Goal: Task Accomplishment & Management: Manage account settings

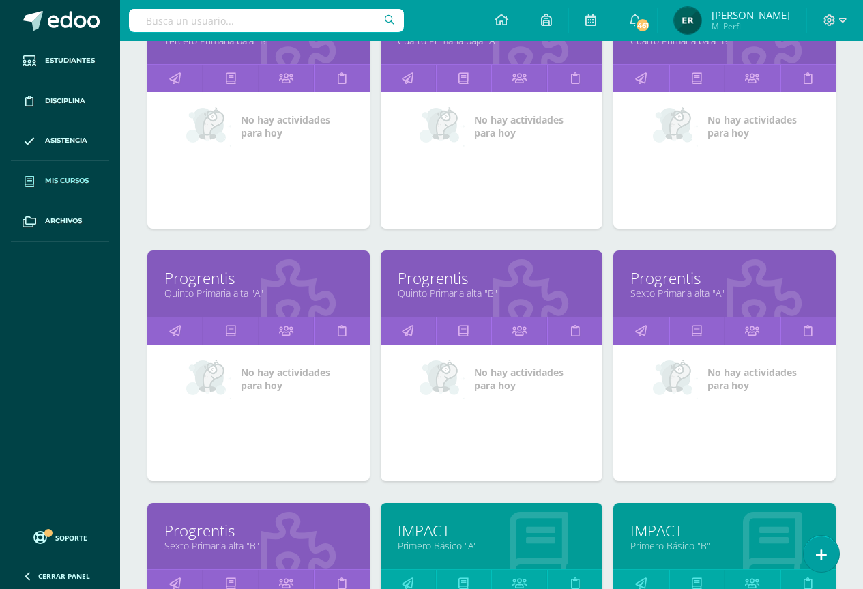
scroll to position [713, 0]
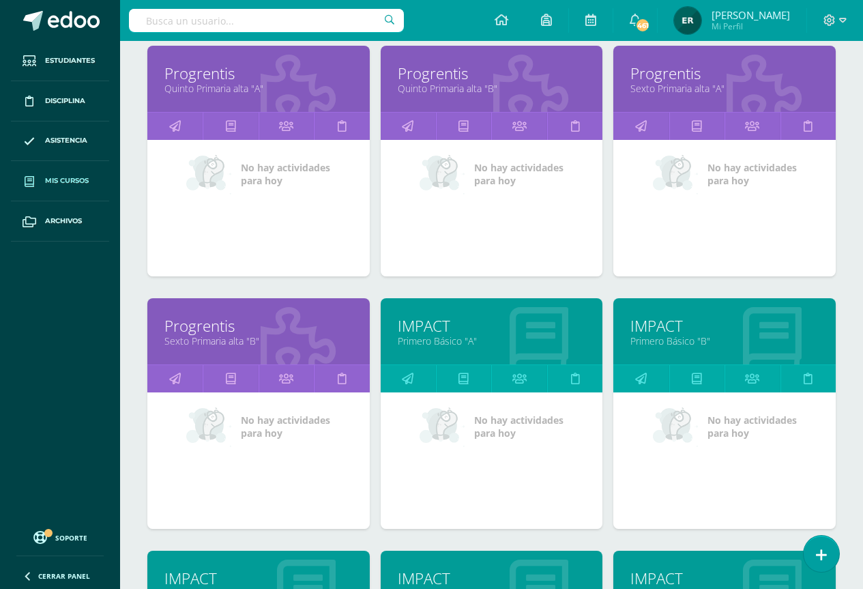
click at [444, 337] on link "Primero Básico "A"" at bounding box center [492, 340] width 188 height 13
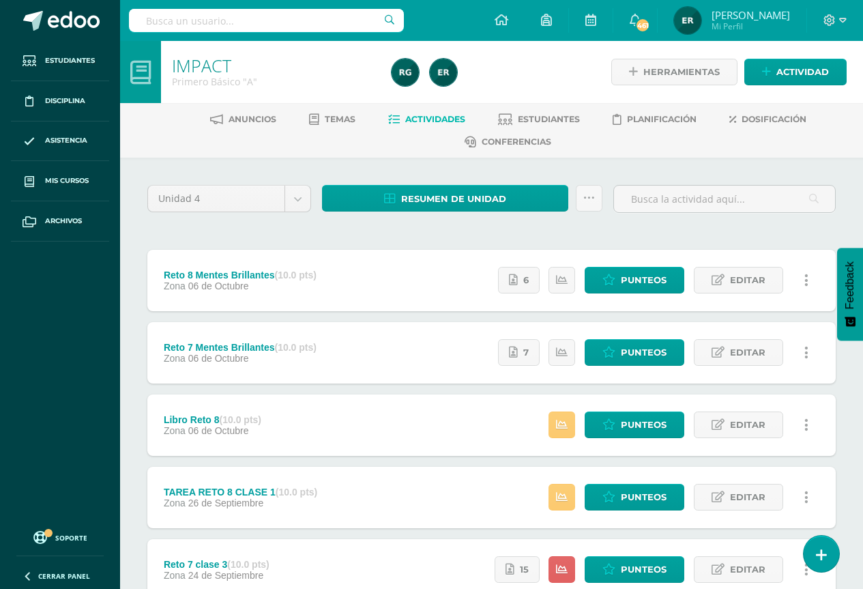
click at [426, 116] on span "Actividades" at bounding box center [435, 119] width 60 height 10
click at [527, 119] on span "Estudiantes" at bounding box center [549, 119] width 62 height 10
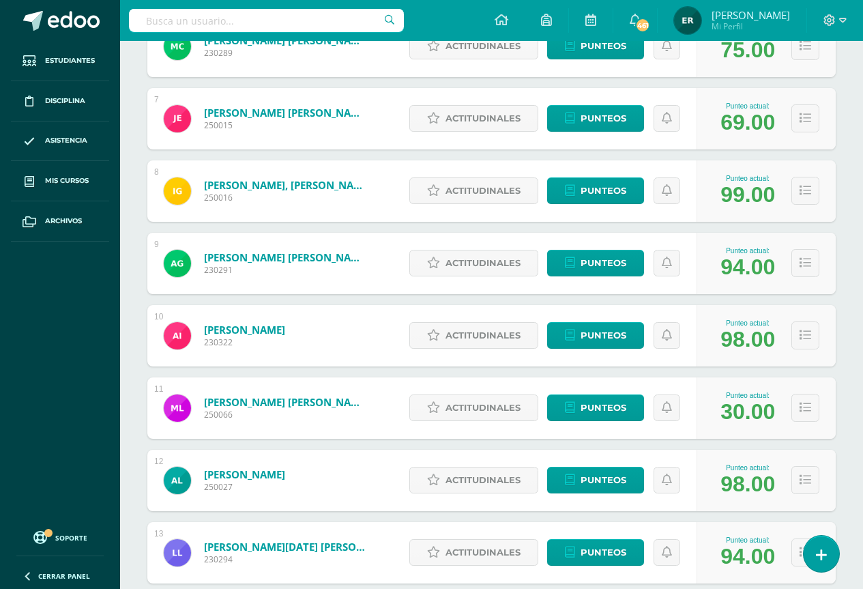
scroll to position [802, 0]
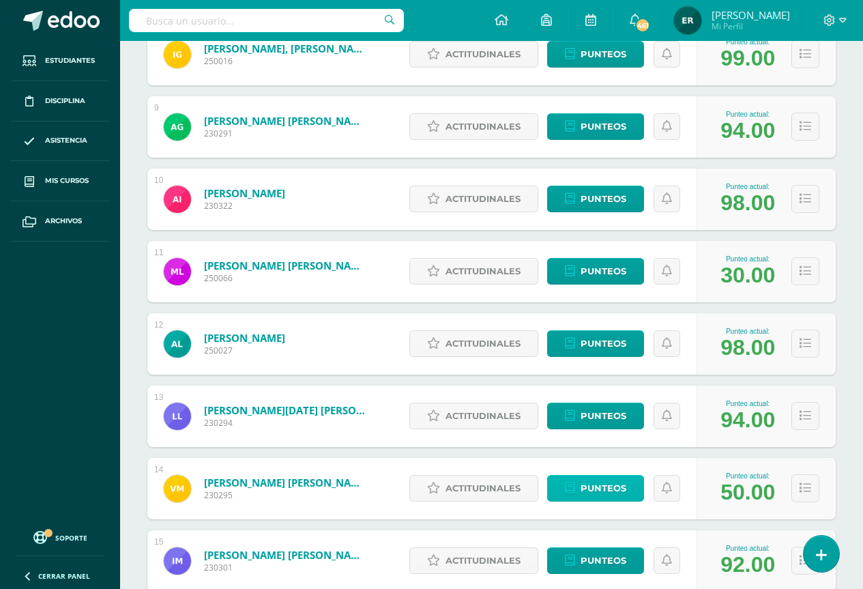
click at [579, 482] on link "Punteos" at bounding box center [595, 488] width 97 height 27
click at [604, 488] on span "Punteos" at bounding box center [604, 487] width 46 height 25
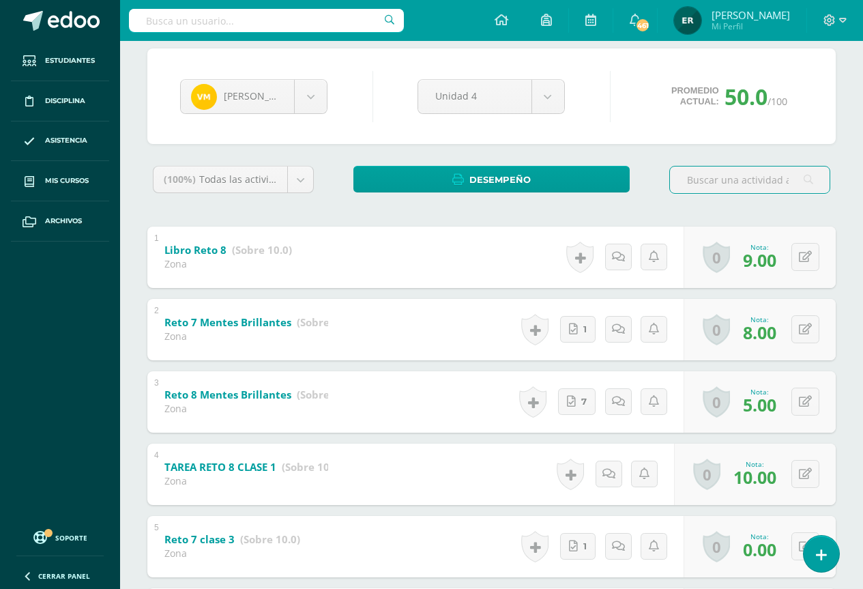
scroll to position [273, 0]
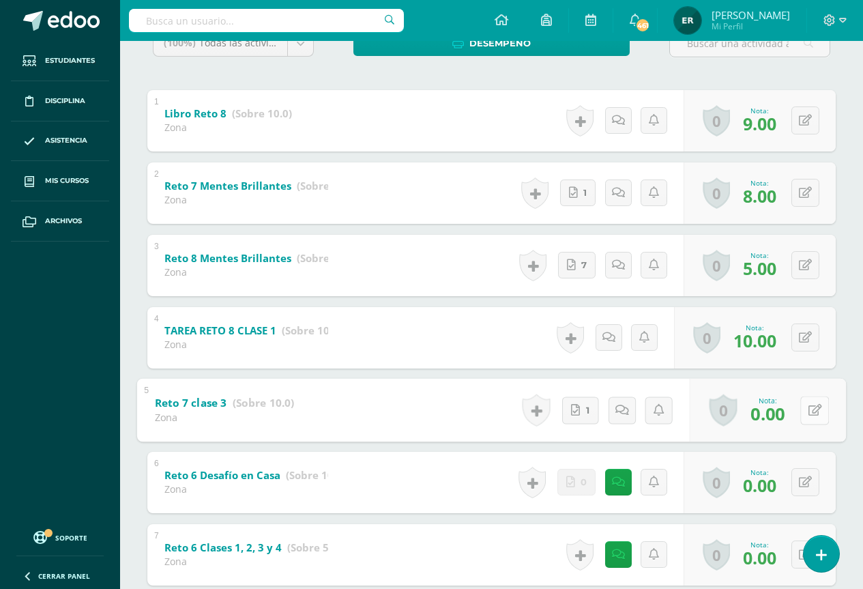
click at [802, 415] on button at bounding box center [814, 410] width 29 height 29
type input "10"
click at [782, 413] on icon at bounding box center [778, 415] width 12 height 12
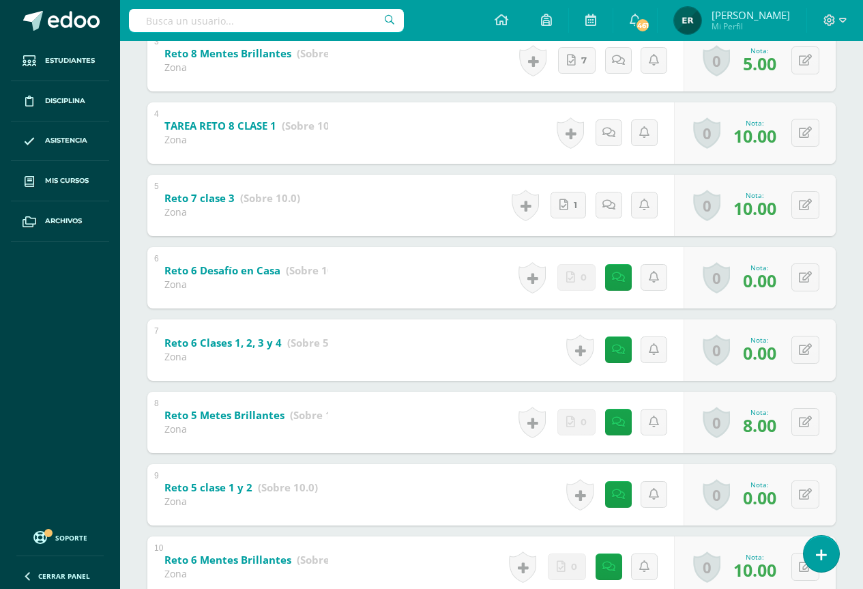
click at [443, 272] on div "6 Reto 6 Desafío en Casa (Sobre 10.0) Zona Nota 0.00 0 Logros Logros obtenidos …" at bounding box center [491, 277] width 688 height 61
click at [224, 272] on b "Reto 6 Desafío en Casa" at bounding box center [222, 270] width 116 height 14
click at [815, 279] on icon at bounding box center [815, 278] width 14 height 12
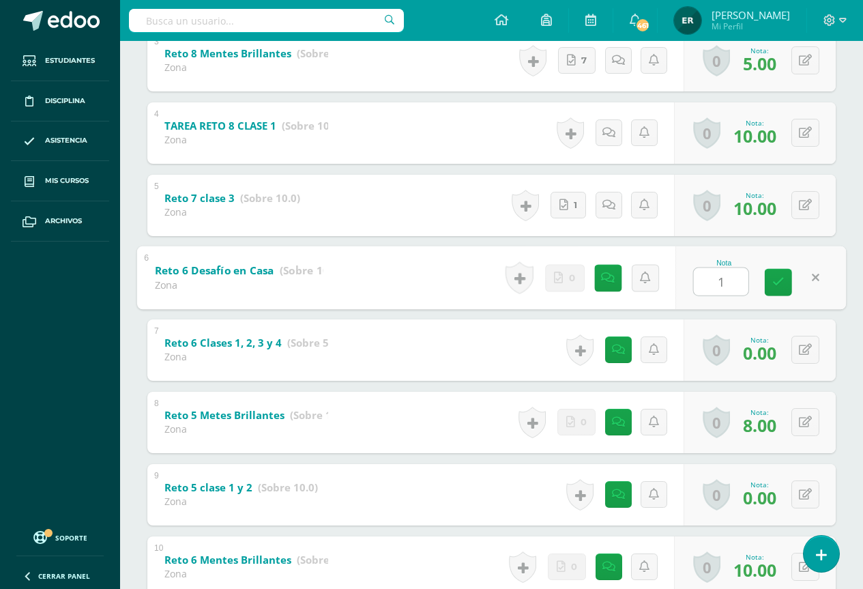
type input "10"
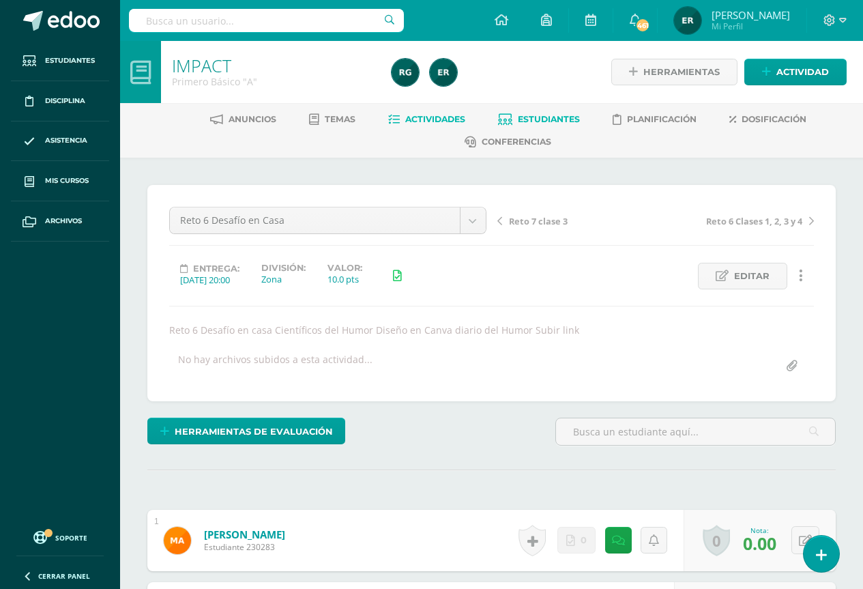
click at [536, 123] on span "Estudiantes" at bounding box center [549, 119] width 62 height 10
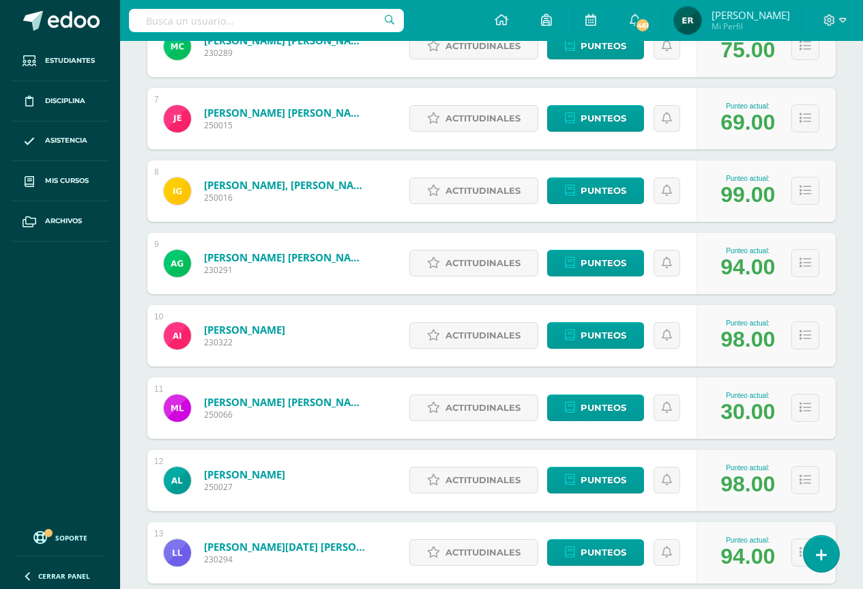
scroll to position [802, 0]
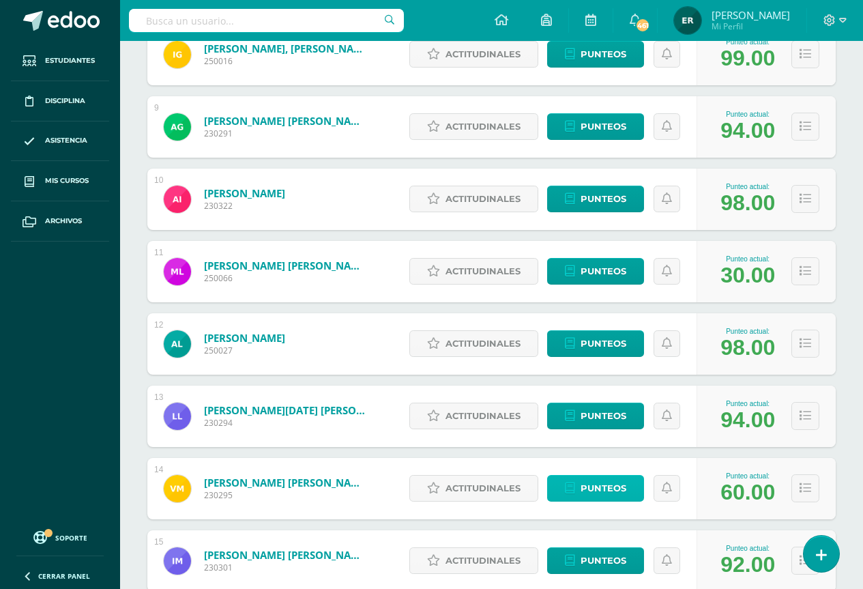
click at [584, 486] on span "Punteos" at bounding box center [604, 487] width 46 height 25
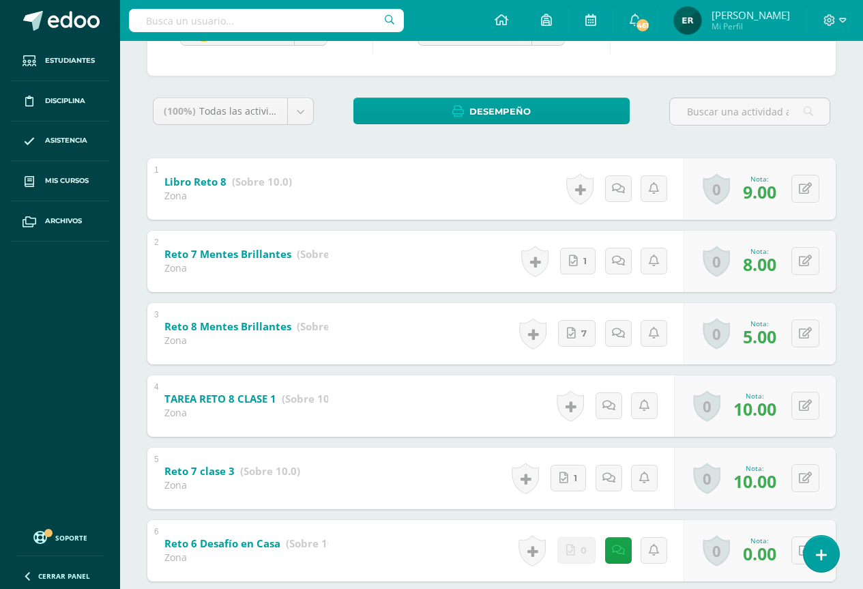
scroll to position [341, 0]
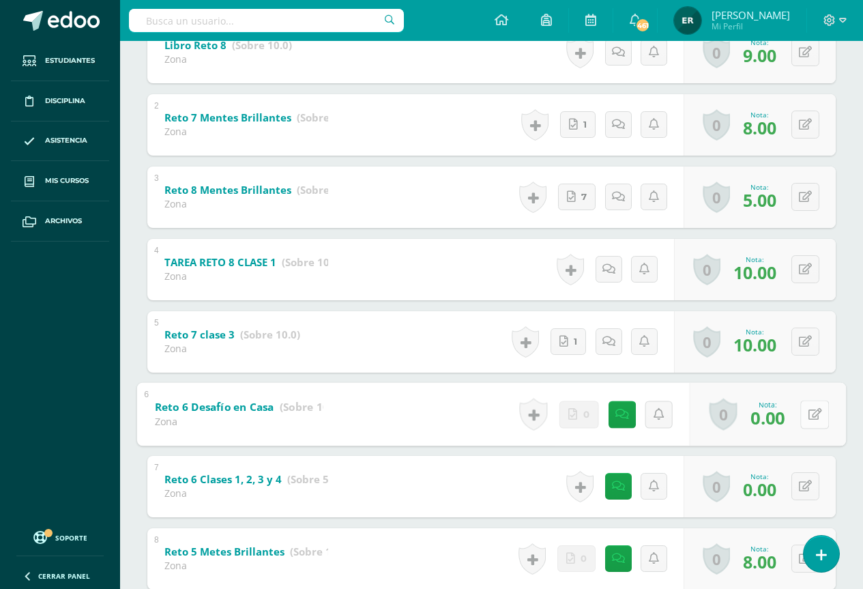
click at [801, 418] on button at bounding box center [814, 414] width 29 height 29
type input "10"
click at [774, 422] on icon at bounding box center [778, 419] width 12 height 12
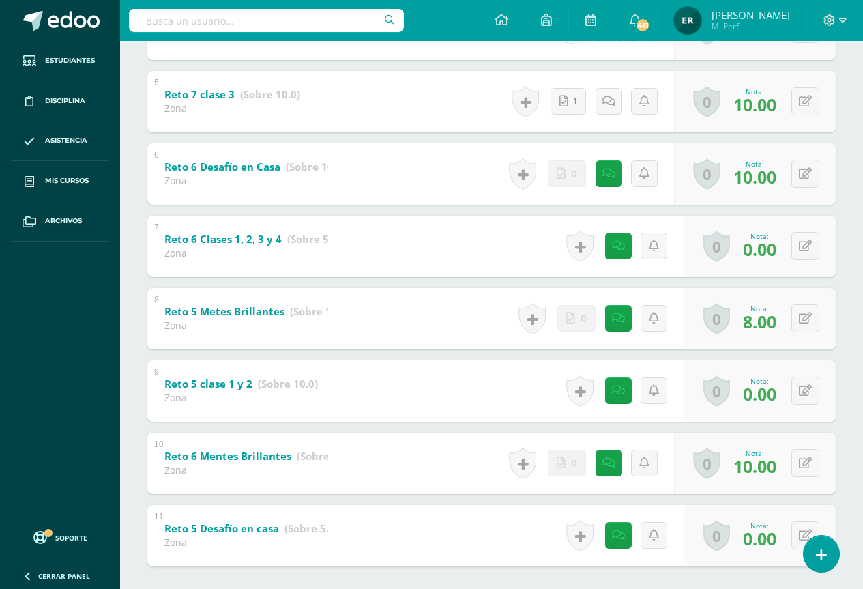
scroll to position [649, 0]
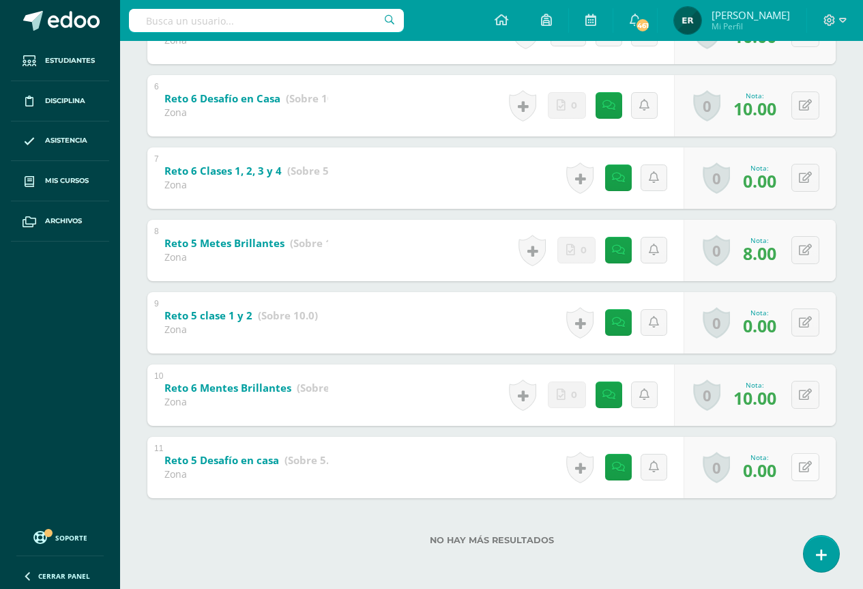
click at [810, 471] on icon at bounding box center [805, 467] width 13 height 12
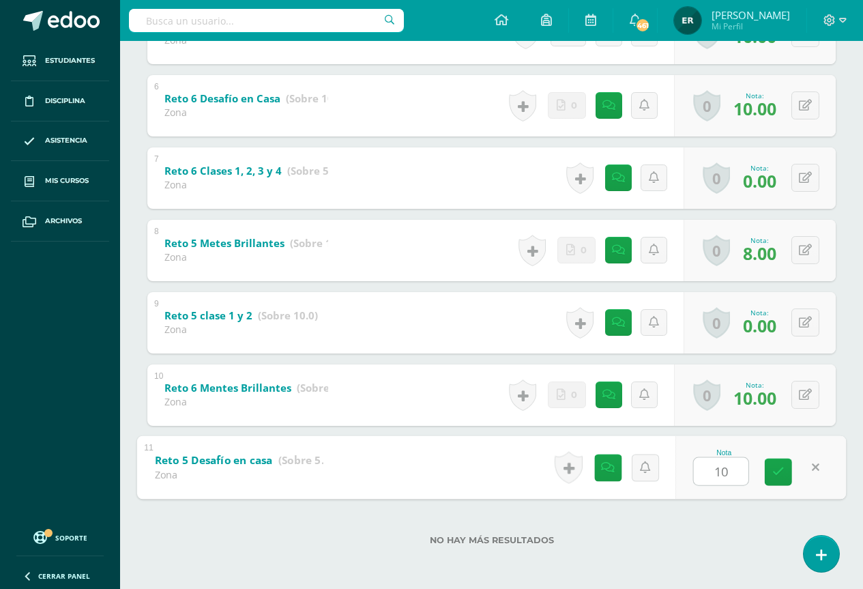
type input "1"
click at [778, 476] on icon at bounding box center [778, 472] width 12 height 12
click at [774, 476] on icon at bounding box center [778, 472] width 12 height 12
type input "0"
click at [724, 472] on input "0" at bounding box center [721, 470] width 55 height 27
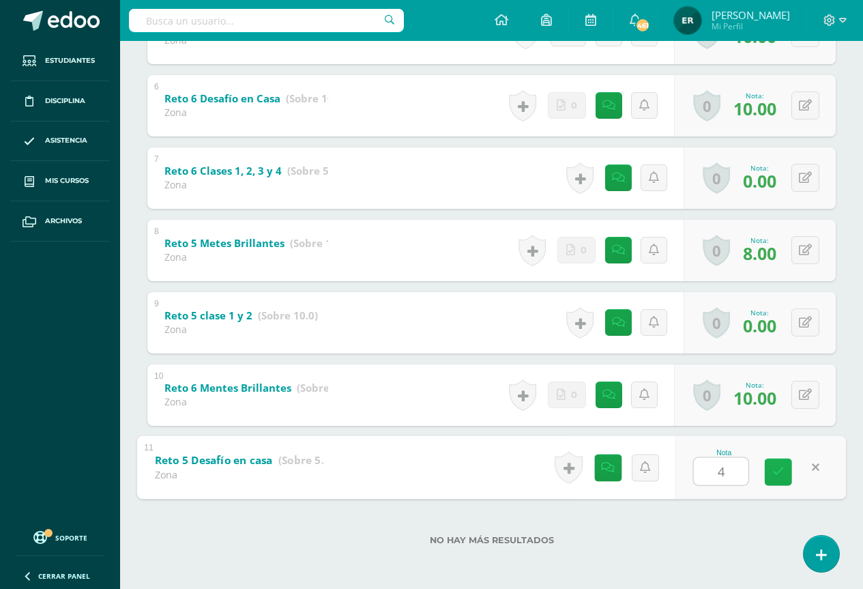
click at [772, 471] on link at bounding box center [778, 471] width 27 height 27
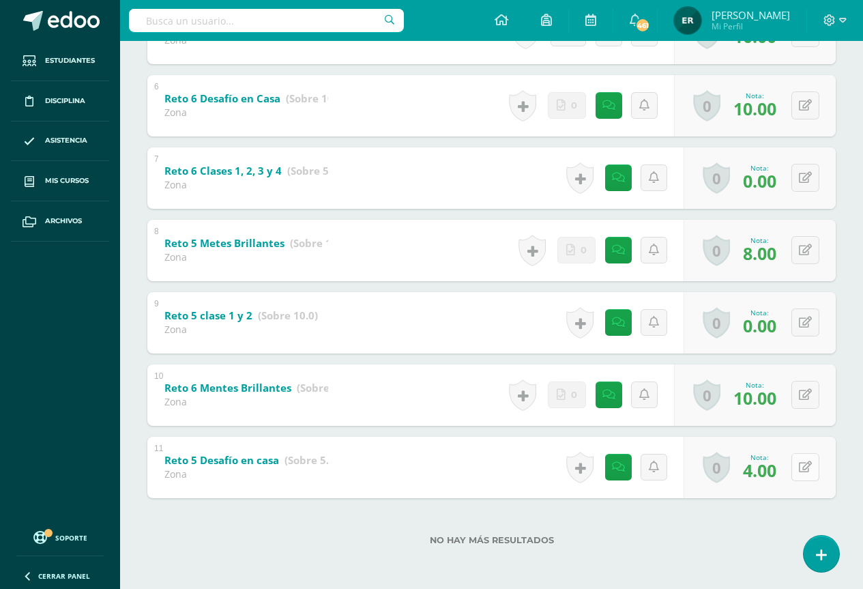
click at [807, 475] on button at bounding box center [805, 467] width 28 height 28
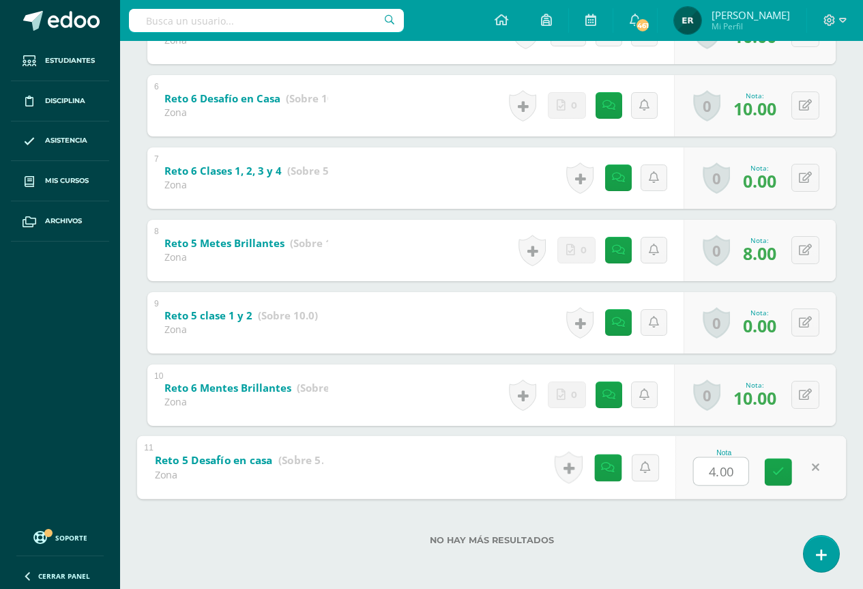
type input "5"
click at [780, 467] on icon at bounding box center [778, 472] width 12 height 12
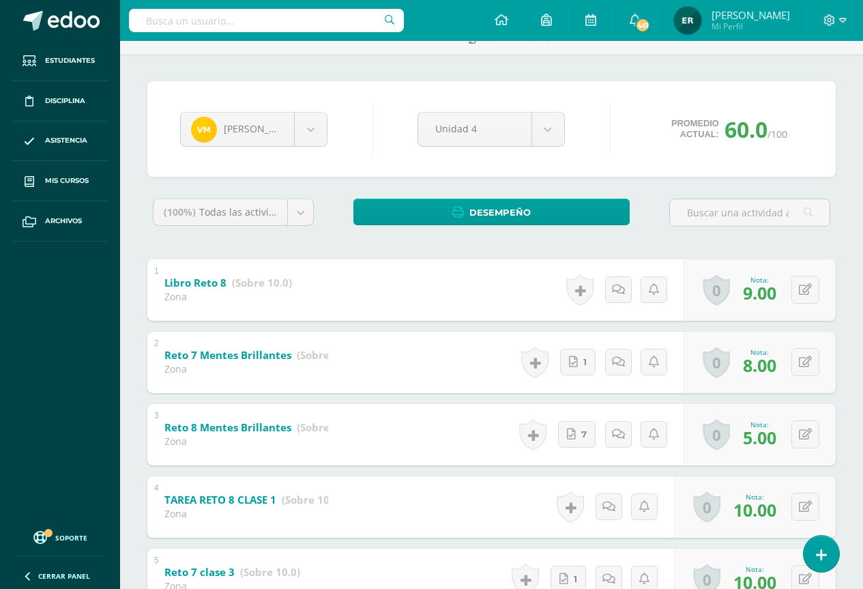
scroll to position [0, 0]
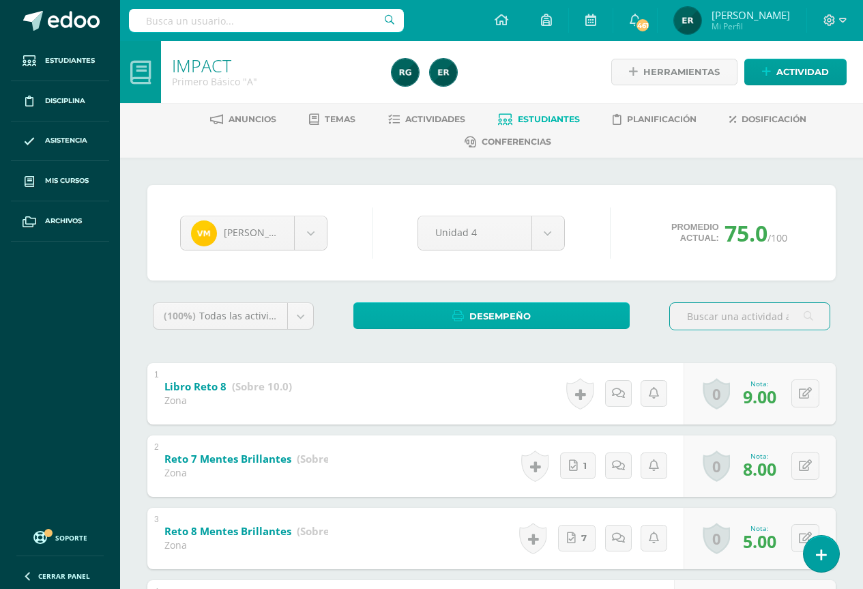
scroll to position [136, 0]
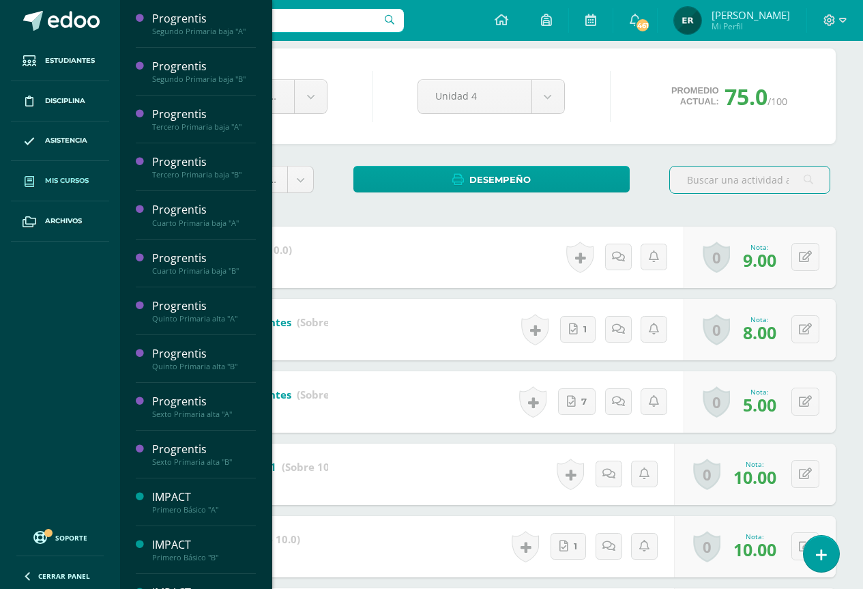
click at [62, 179] on span "Mis cursos" at bounding box center [67, 180] width 44 height 11
click at [61, 180] on span "Mis cursos" at bounding box center [67, 180] width 44 height 11
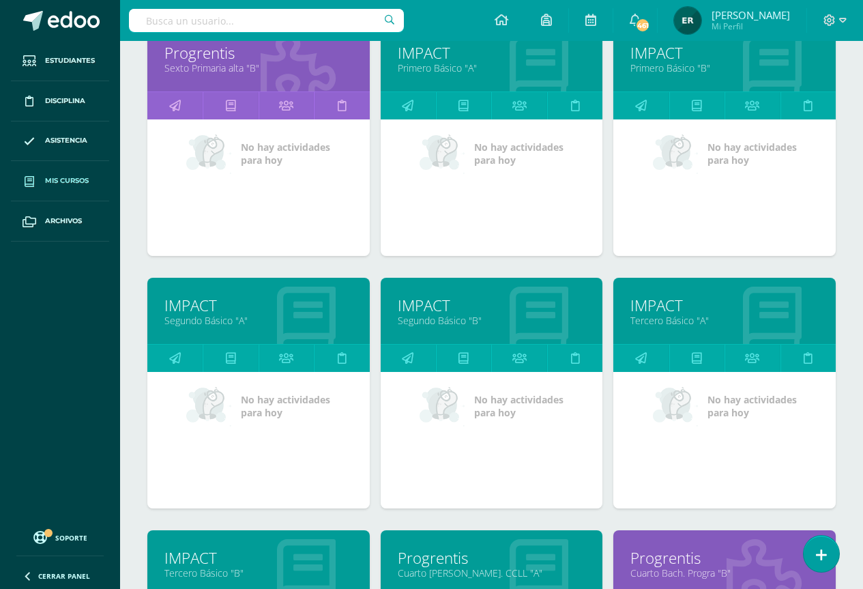
scroll to position [1054, 0]
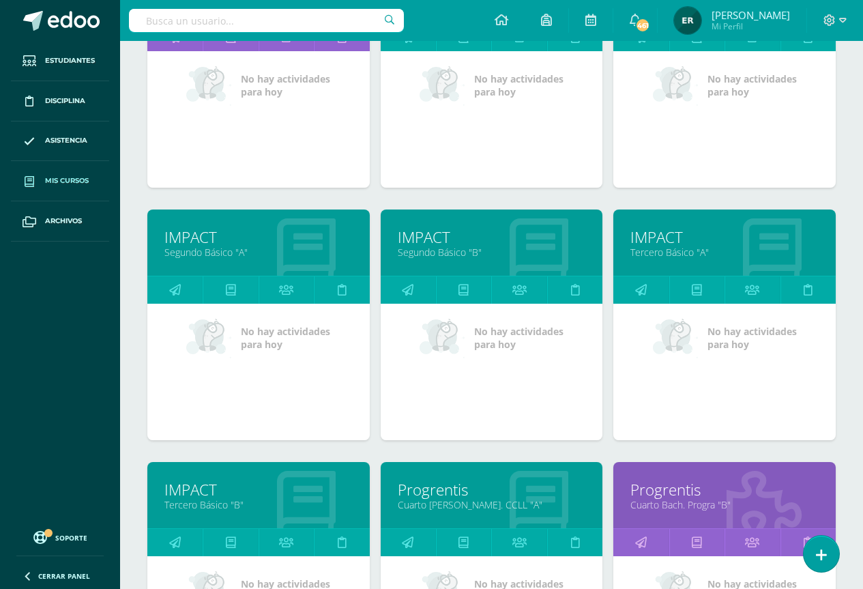
click at [231, 510] on link "Tercero Básico "B"" at bounding box center [258, 504] width 188 height 13
click at [230, 510] on link "Tercero Básico "B"" at bounding box center [258, 504] width 188 height 13
